Goal: Task Accomplishment & Management: Use online tool/utility

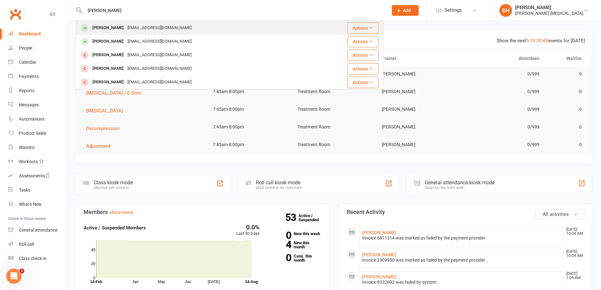
type input "[PERSON_NAME]"
click at [172, 25] on div "[EMAIL_ADDRESS][DOMAIN_NAME]" at bounding box center [160, 27] width 68 height 9
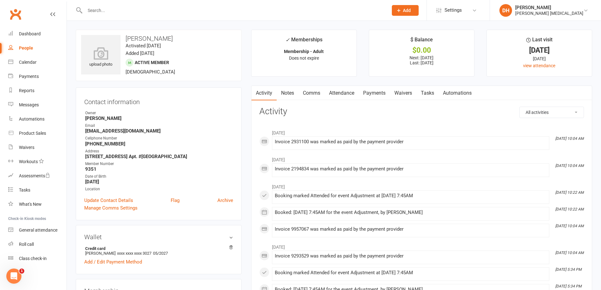
click at [384, 90] on link "Payments" at bounding box center [374, 93] width 31 height 15
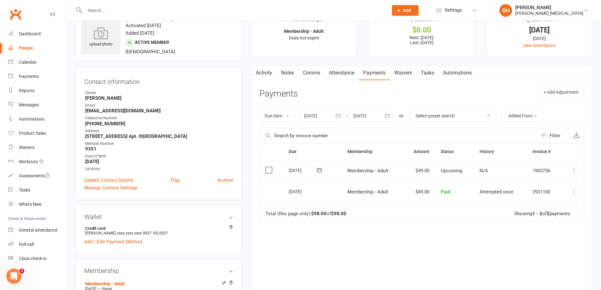
scroll to position [32, 0]
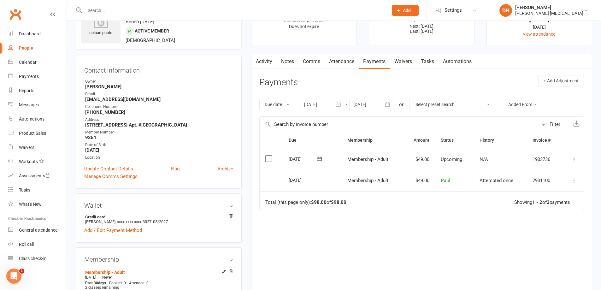
click at [270, 63] on link "Activity" at bounding box center [263, 61] width 25 height 15
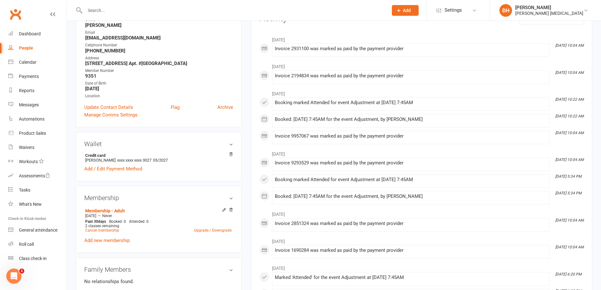
scroll to position [63, 0]
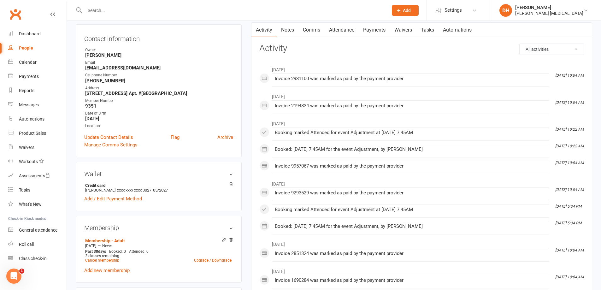
drag, startPoint x: 337, startPoint y: 29, endPoint x: 351, endPoint y: 29, distance: 13.6
click at [337, 29] on link "Attendance" at bounding box center [342, 30] width 34 height 15
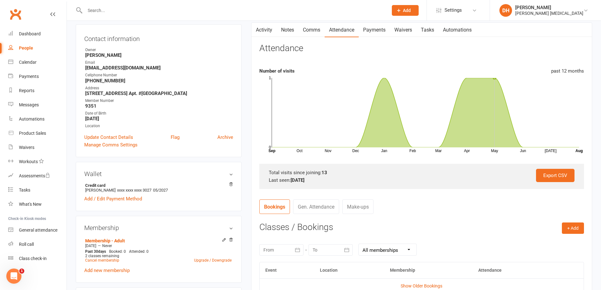
scroll to position [126, 0]
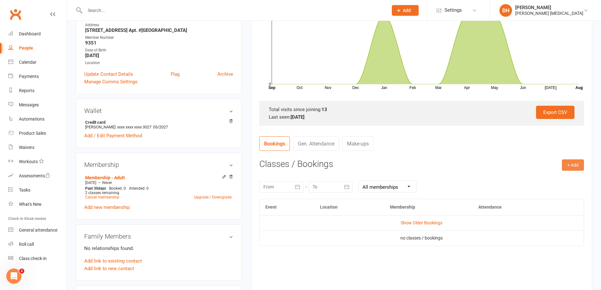
click at [566, 170] on button "+ Add" at bounding box center [573, 164] width 22 height 11
click at [551, 179] on link "Book Event" at bounding box center [552, 179] width 62 height 13
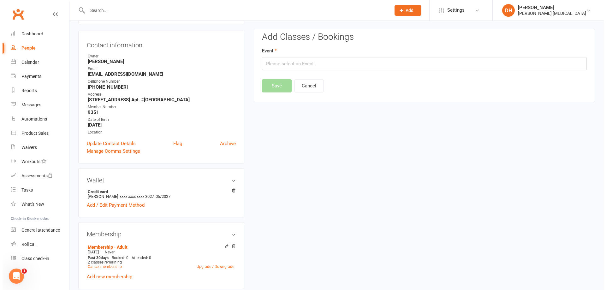
scroll to position [54, 0]
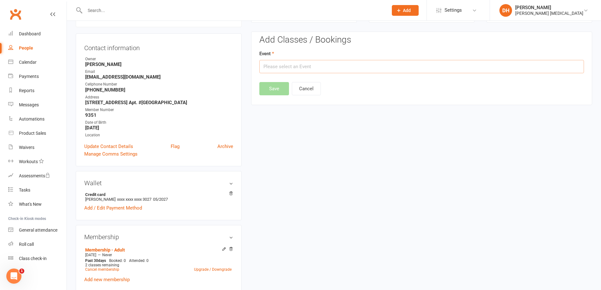
click at [336, 69] on input "text" at bounding box center [421, 66] width 325 height 13
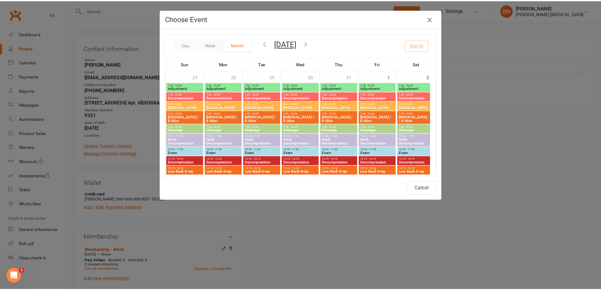
scroll to position [213, 0]
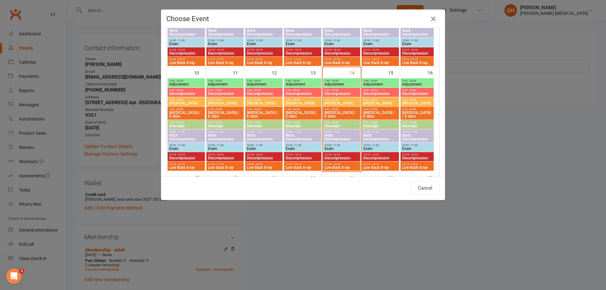
click at [338, 85] on span "Adjustment" at bounding box center [341, 84] width 35 height 4
type input "Adjustment - [DATE] 7:45:00 AM"
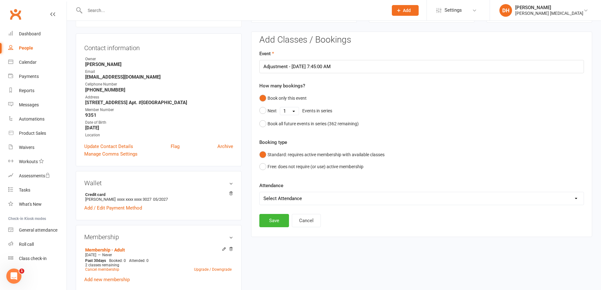
drag, startPoint x: 301, startPoint y: 199, endPoint x: 301, endPoint y: 204, distance: 5.0
click at [301, 200] on select "Select Attendance Attended Absent" at bounding box center [422, 198] width 324 height 13
select select "0"
click at [260, 192] on select "Select Attendance Attended Absent" at bounding box center [422, 198] width 324 height 13
click at [277, 217] on button "Save" at bounding box center [274, 220] width 30 height 13
